Goal: Information Seeking & Learning: Understand process/instructions

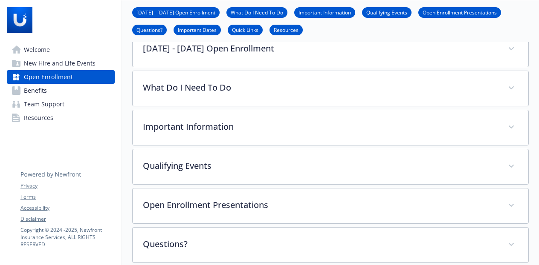
scroll to position [85, 0]
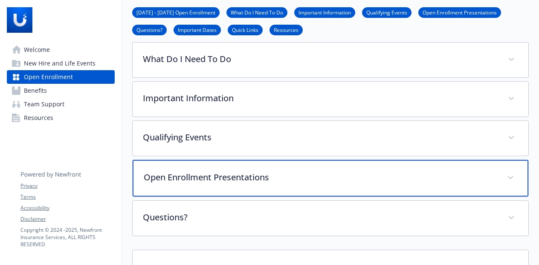
click at [200, 181] on p "Open Enrollment Presentations" at bounding box center [320, 177] width 353 height 13
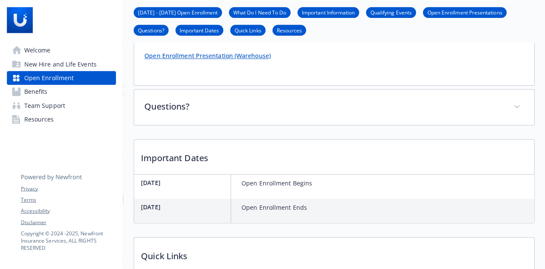
scroll to position [213, 0]
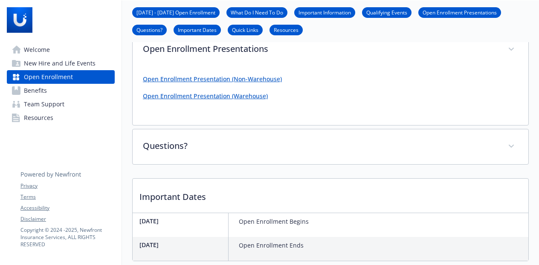
click at [225, 78] on link "Open Enrollment Presentation (Non-Warehouse)" at bounding box center [212, 79] width 139 height 8
